Goal: Task Accomplishment & Management: Complete application form

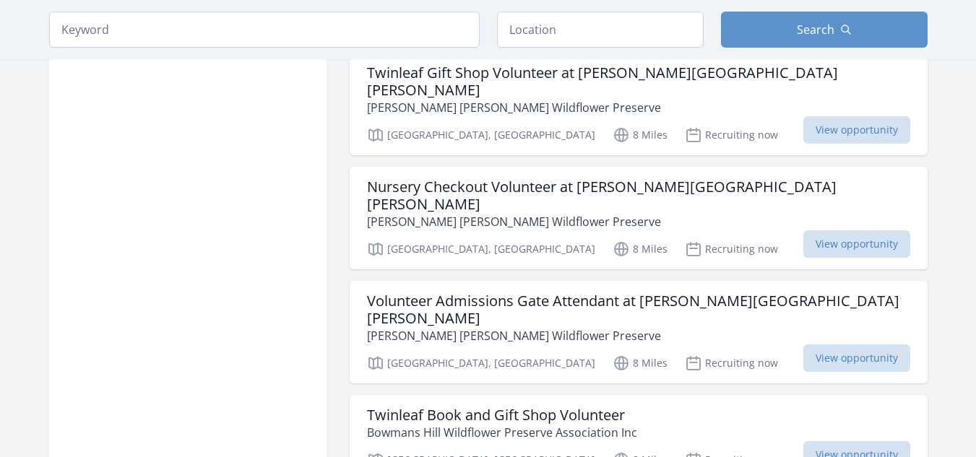
scroll to position [1734, 0]
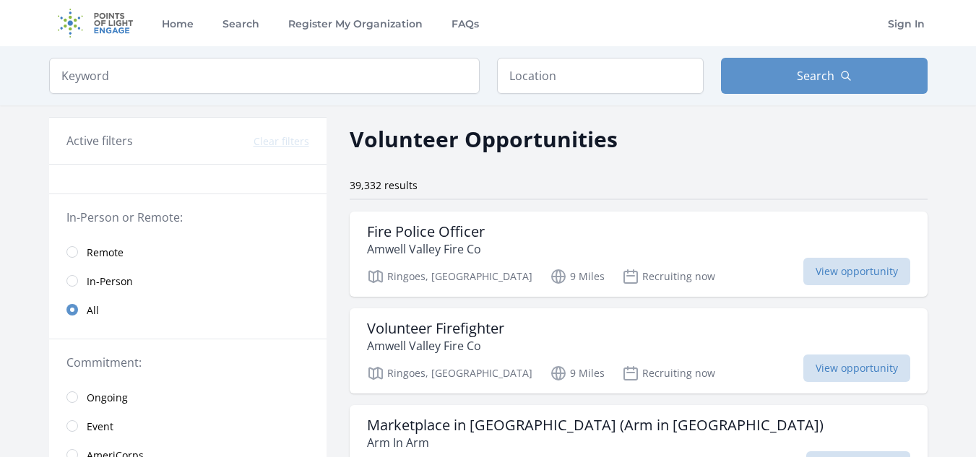
click at [87, 252] on span "Remote" at bounding box center [105, 253] width 37 height 14
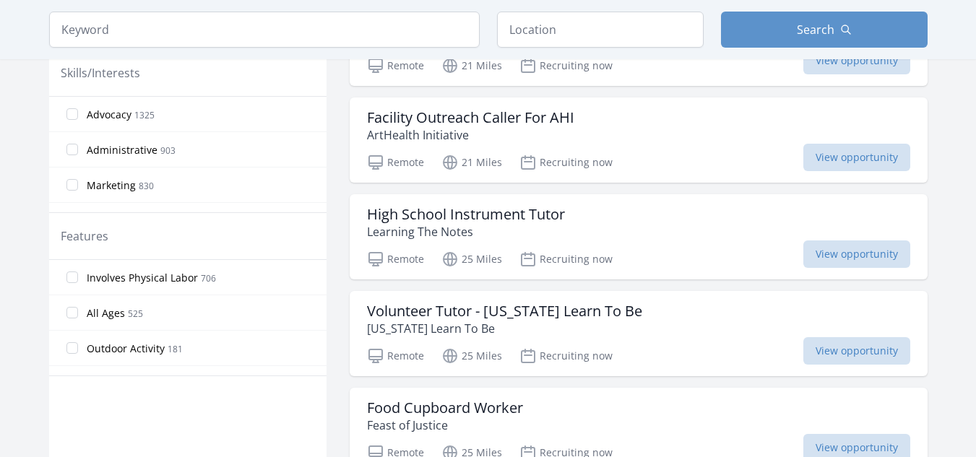
scroll to position [650, 0]
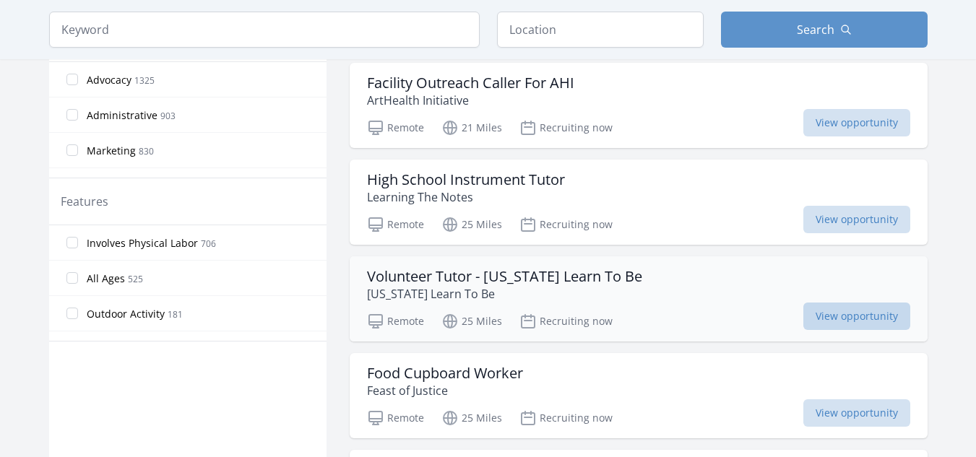
click at [839, 303] on span "View opportunity" at bounding box center [857, 316] width 107 height 27
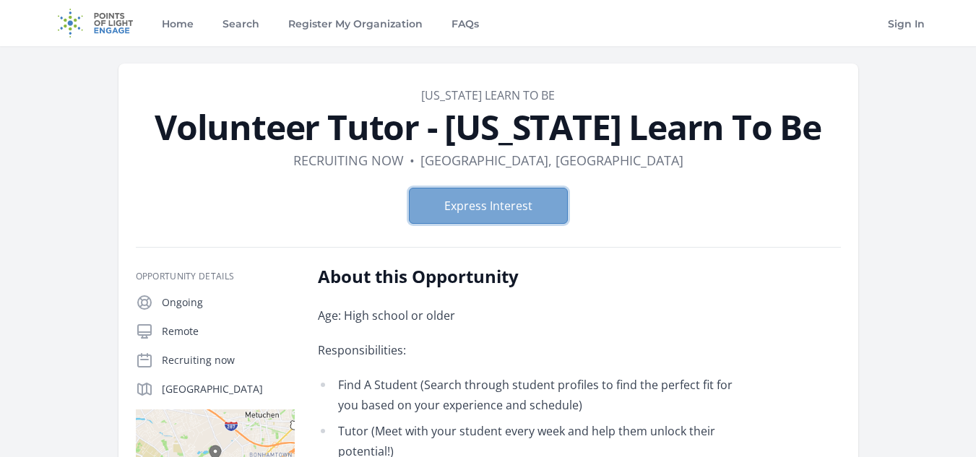
click at [504, 212] on button "Express Interest" at bounding box center [488, 206] width 159 height 36
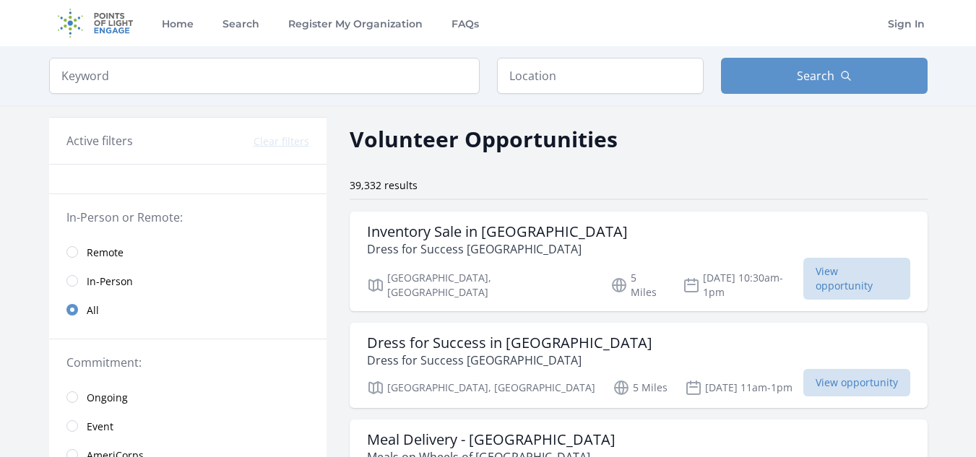
drag, startPoint x: 106, startPoint y: 253, endPoint x: 137, endPoint y: 264, distance: 32.5
click at [105, 253] on span "Remote" at bounding box center [105, 253] width 37 height 14
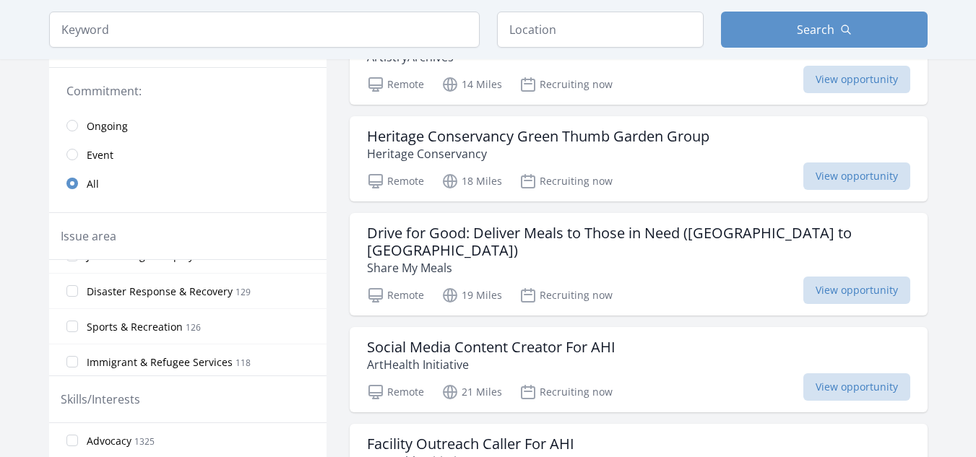
scroll to position [578, 0]
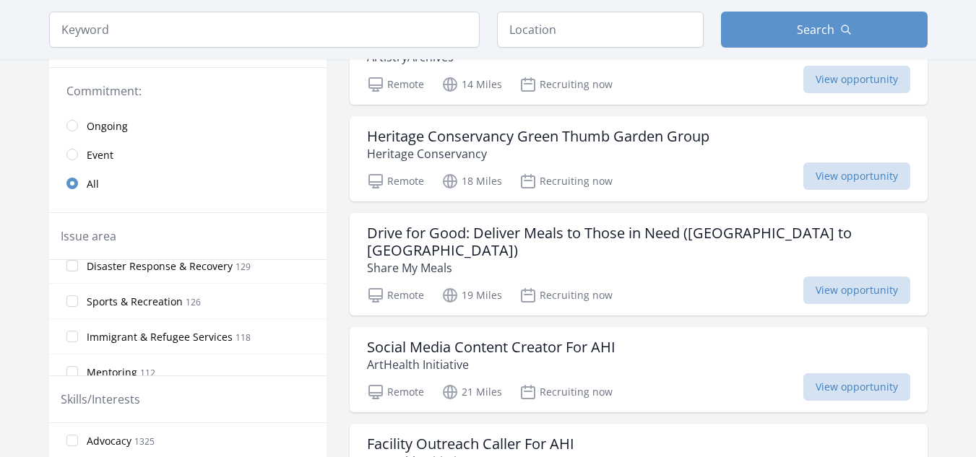
click at [162, 301] on span "Sports & Recreation" at bounding box center [135, 302] width 96 height 14
click at [78, 301] on input "Sports & Recreation 126" at bounding box center [72, 302] width 12 height 12
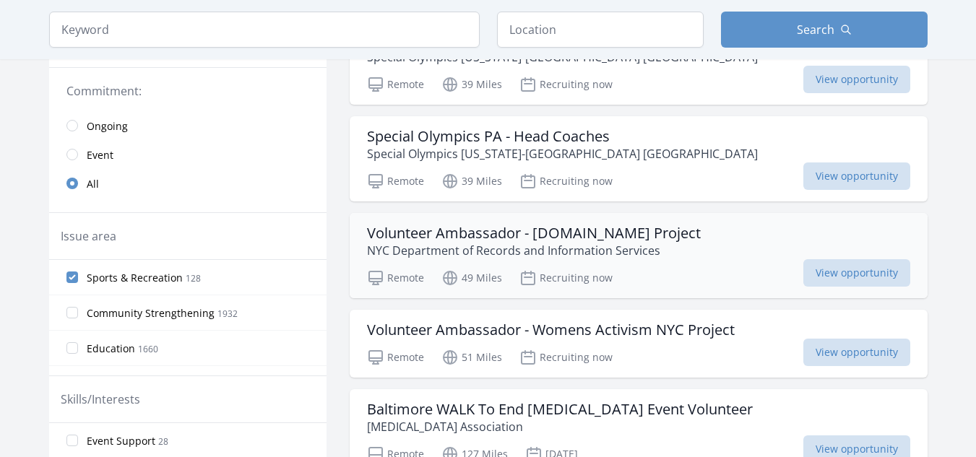
scroll to position [434, 0]
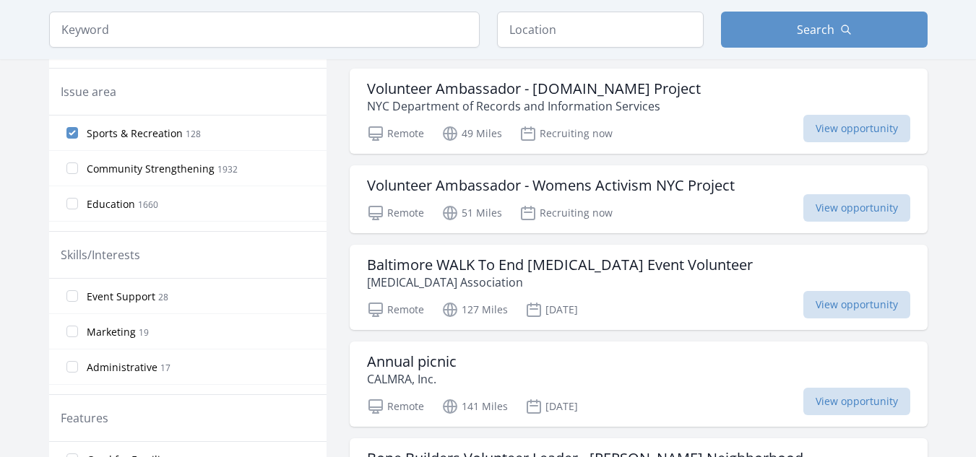
click at [104, 134] on span "Sports & Recreation" at bounding box center [135, 133] width 96 height 14
click at [78, 134] on input "Sports & Recreation 128" at bounding box center [72, 133] width 12 height 12
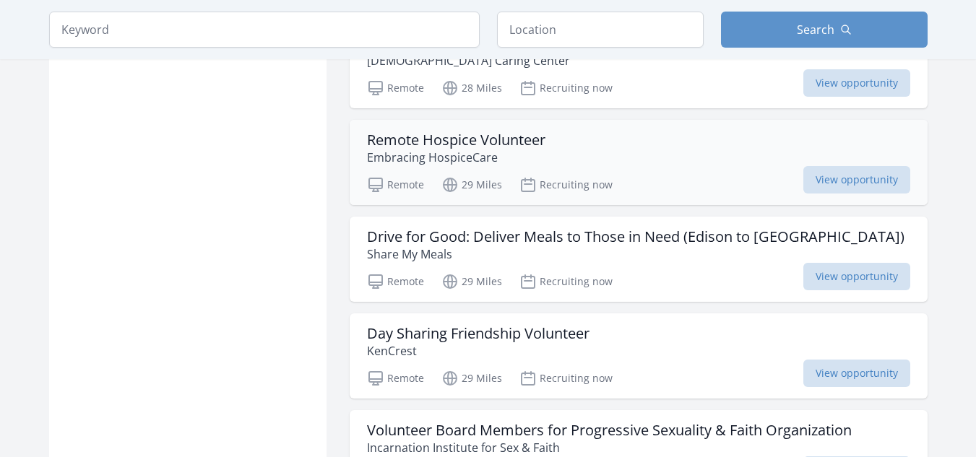
scroll to position [1734, 0]
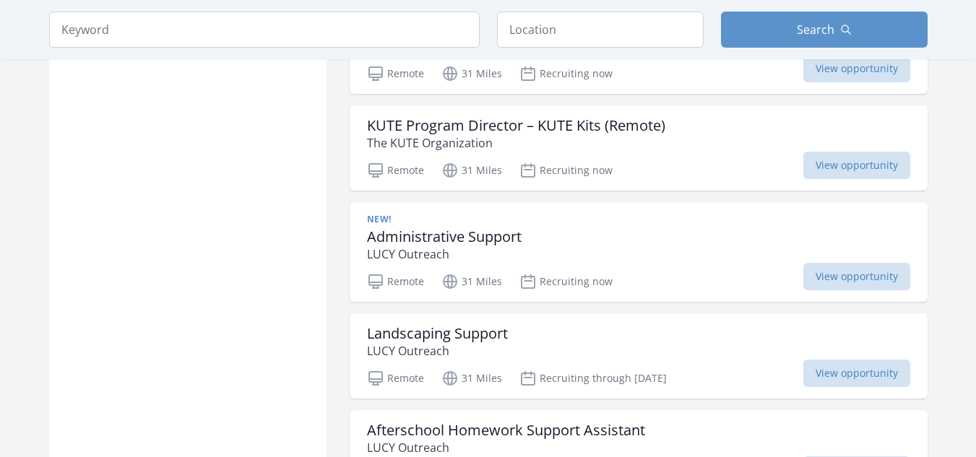
scroll to position [3757, 0]
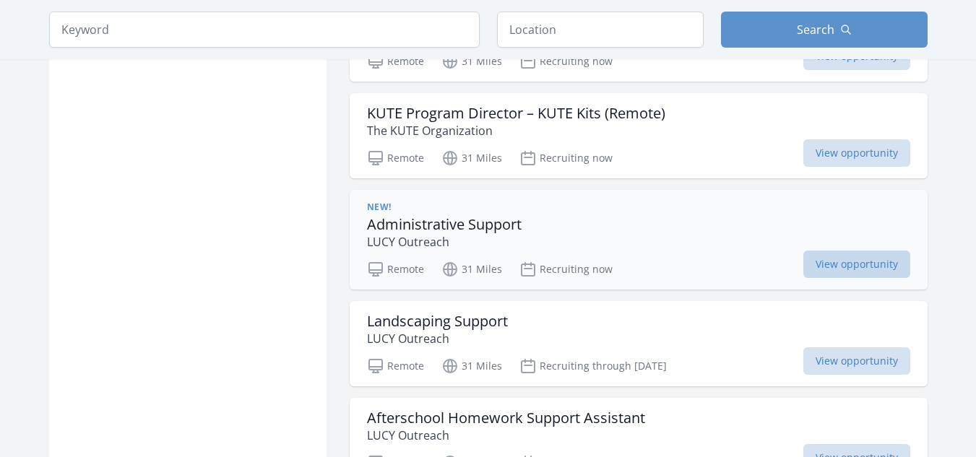
click at [827, 251] on span "View opportunity" at bounding box center [857, 264] width 107 height 27
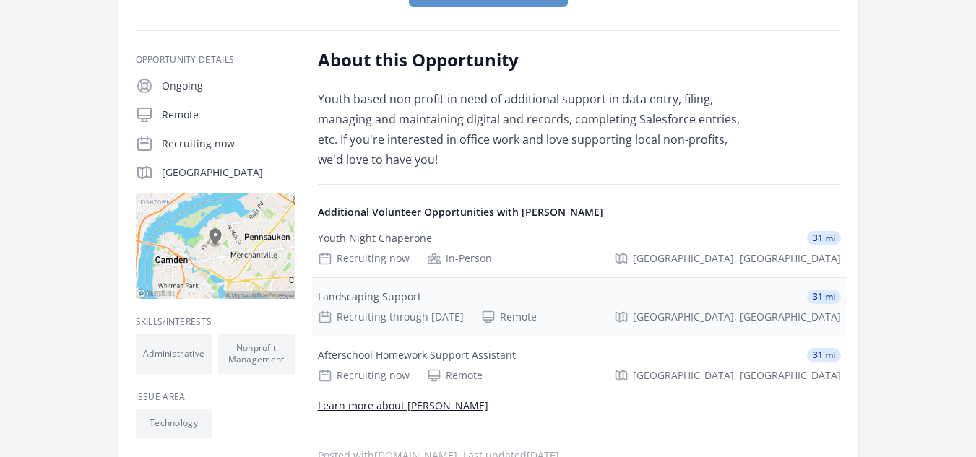
scroll to position [145, 0]
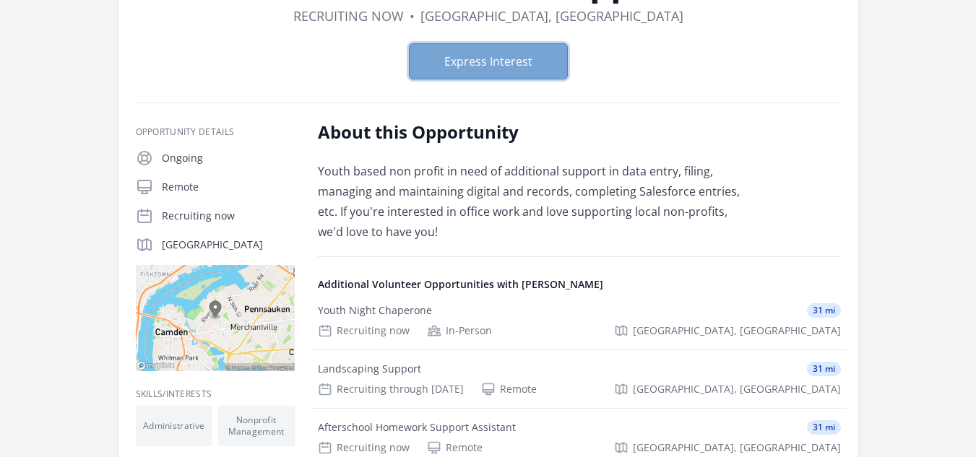
click at [504, 65] on button "Express Interest" at bounding box center [488, 61] width 159 height 36
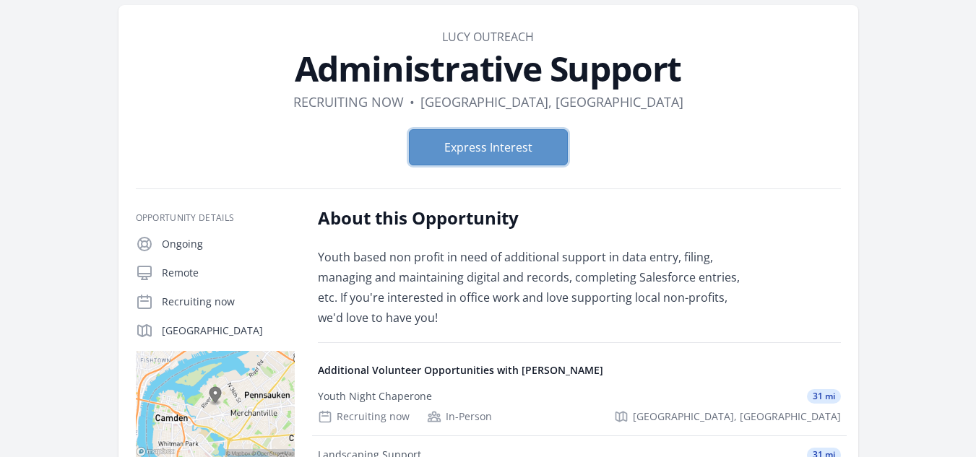
scroll to position [0, 0]
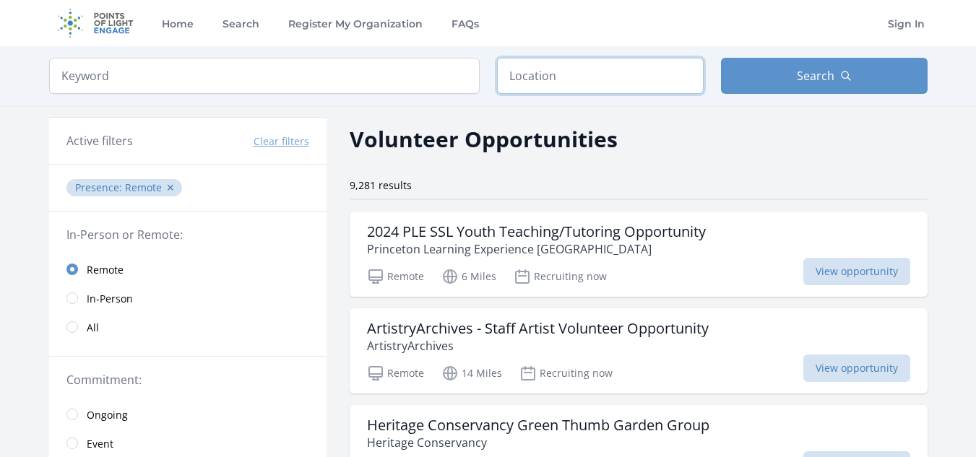
click at [547, 67] on input "text" at bounding box center [600, 76] width 207 height 36
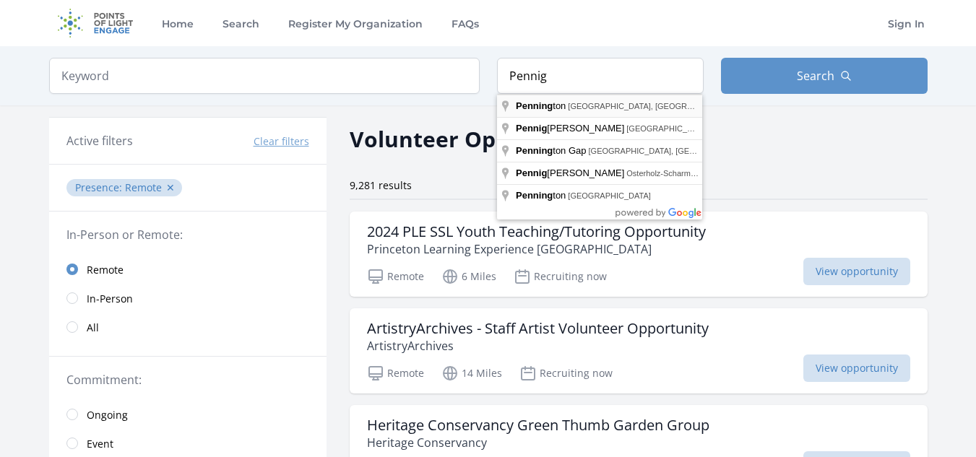
type input "Pennington, NJ, USA"
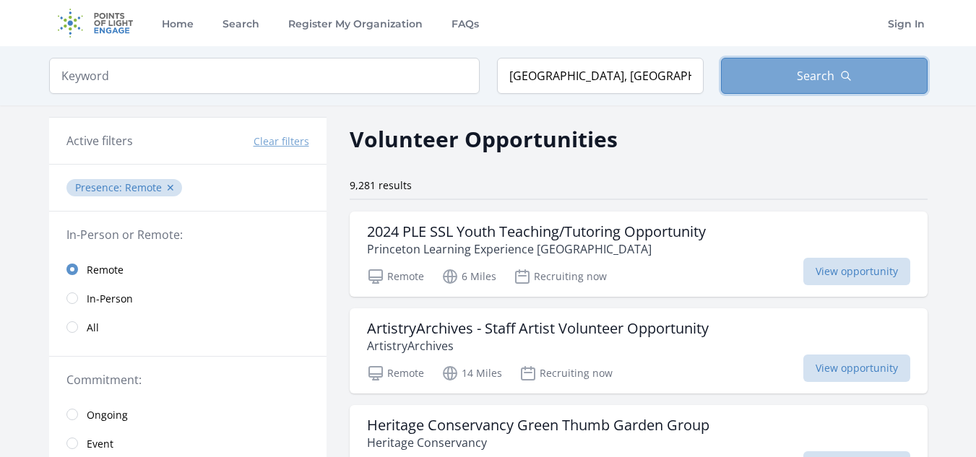
click at [822, 75] on span "Search" at bounding box center [816, 75] width 38 height 17
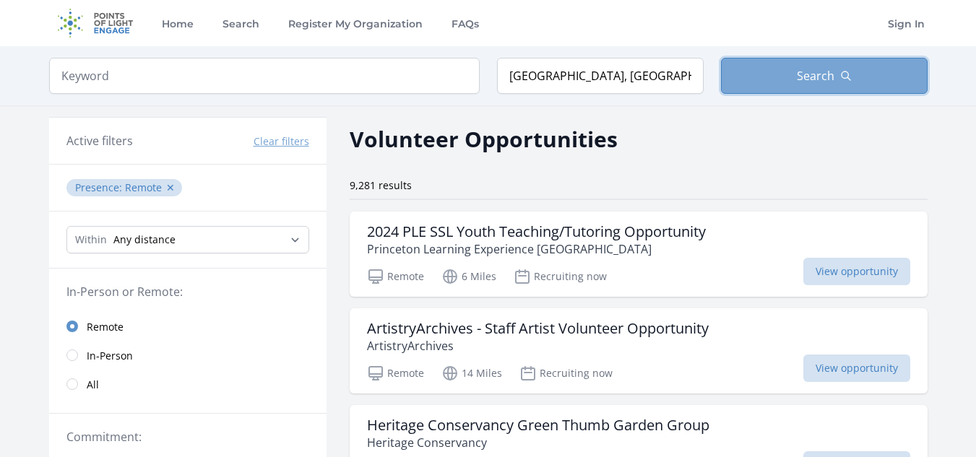
click at [798, 86] on button "Search" at bounding box center [824, 76] width 207 height 36
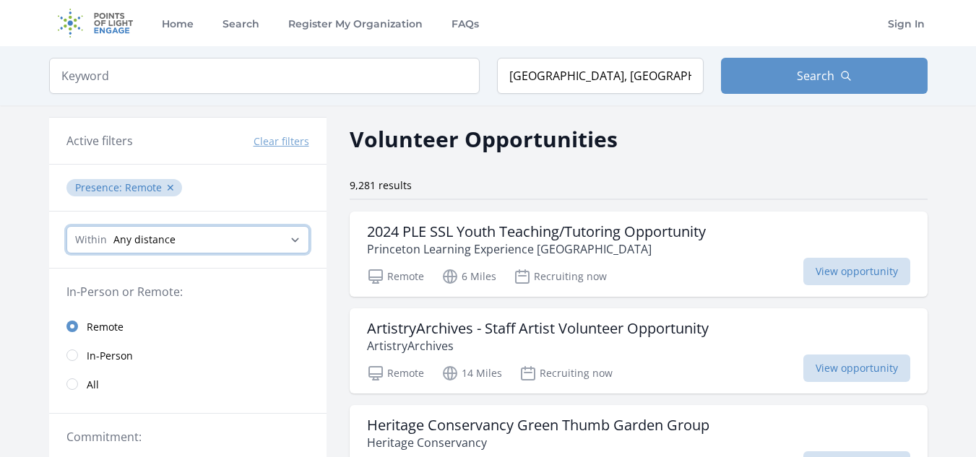
click at [233, 242] on select "Any distance , 5 Miles , 20 Miles , 50 Miles , 100 Miles" at bounding box center [187, 239] width 243 height 27
select select "32186"
click at [66, 226] on select "Any distance , 5 Miles , 20 Miles , 50 Miles , 100 Miles" at bounding box center [187, 239] width 243 height 27
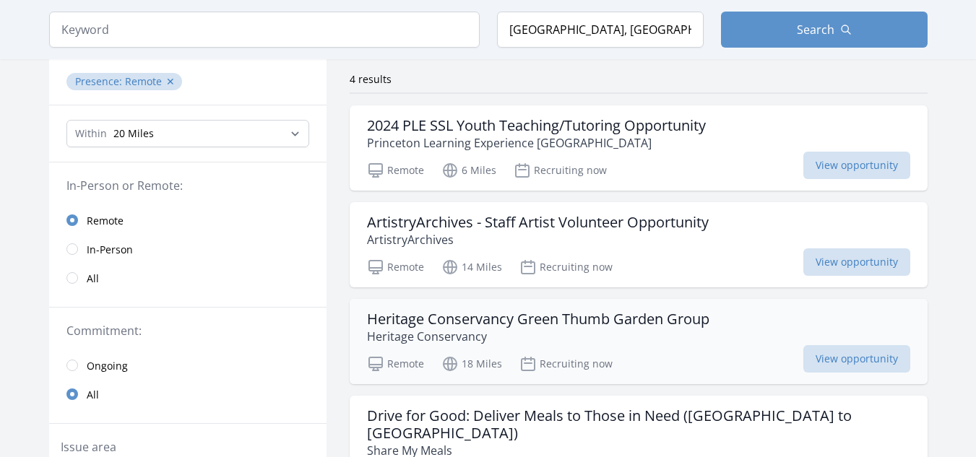
scroll to position [72, 0]
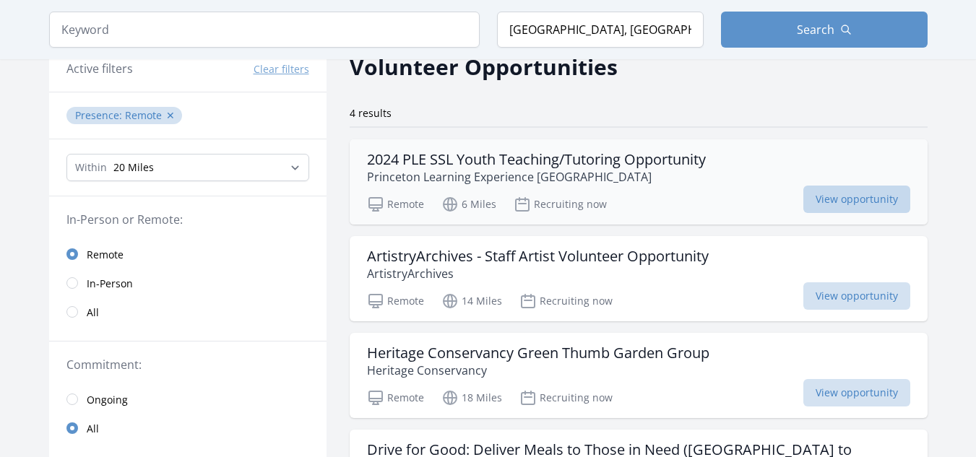
click at [804, 202] on span "View opportunity" at bounding box center [857, 199] width 107 height 27
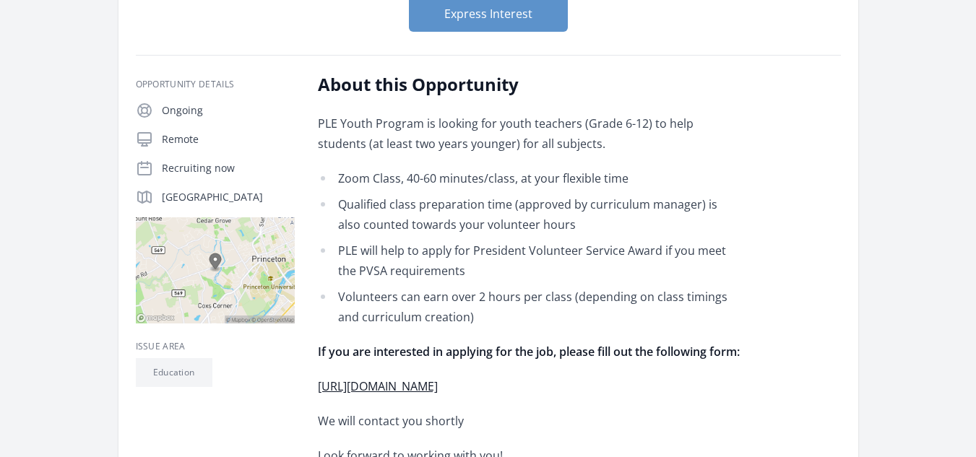
scroll to position [72, 0]
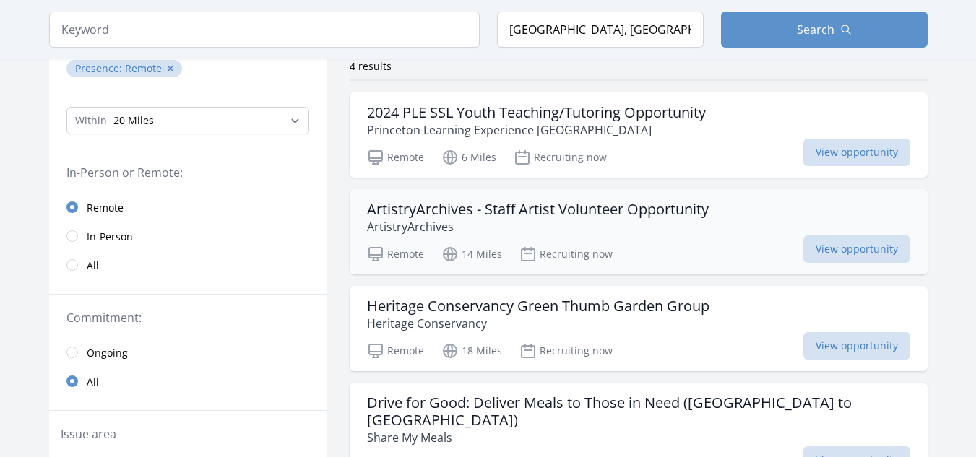
scroll to position [145, 0]
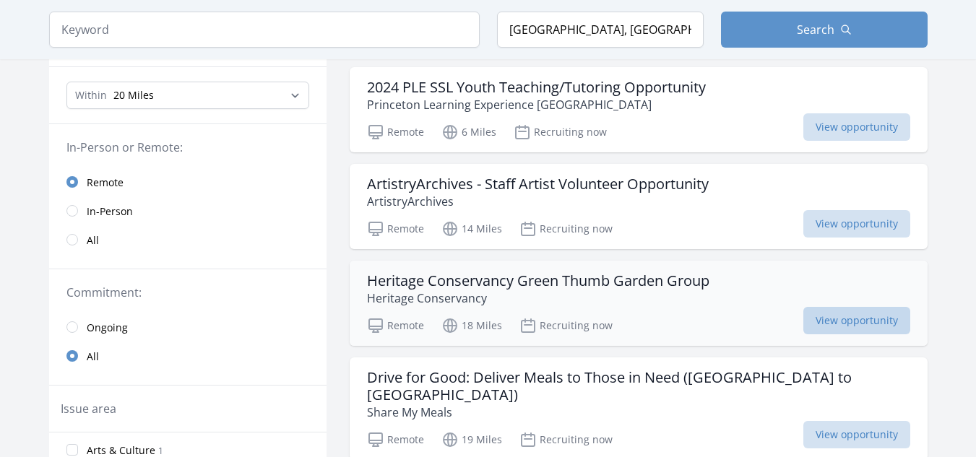
click at [806, 324] on span "View opportunity" at bounding box center [857, 320] width 107 height 27
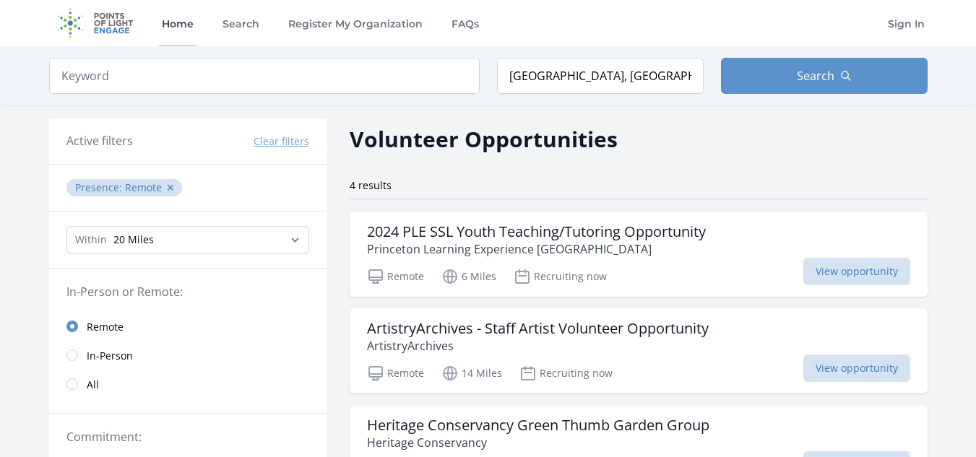
click at [187, 22] on link "Home" at bounding box center [178, 23] width 38 height 46
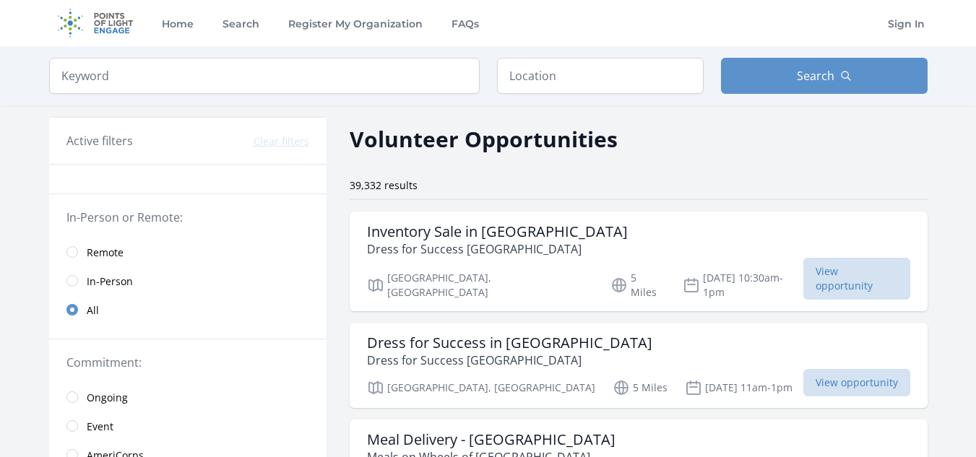
click at [105, 254] on span "Remote" at bounding box center [105, 253] width 37 height 14
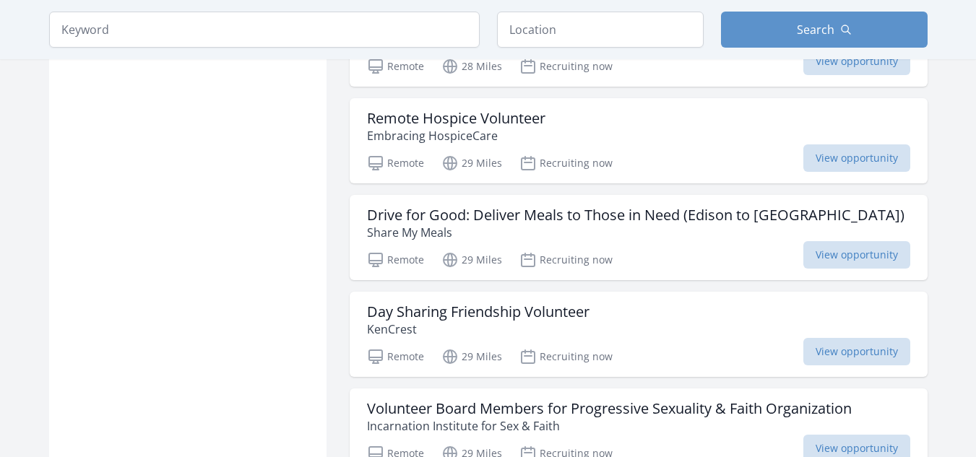
scroll to position [1734, 0]
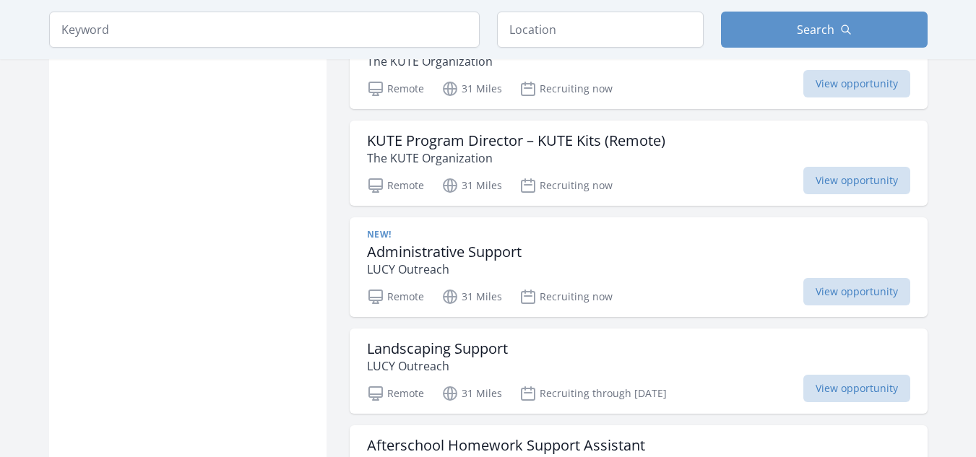
scroll to position [3757, 0]
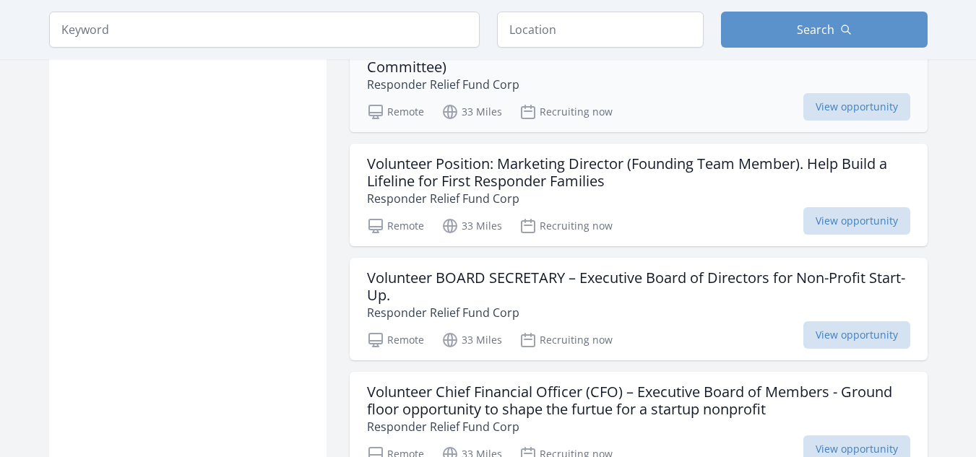
scroll to position [5925, 0]
